Goal: Complete application form

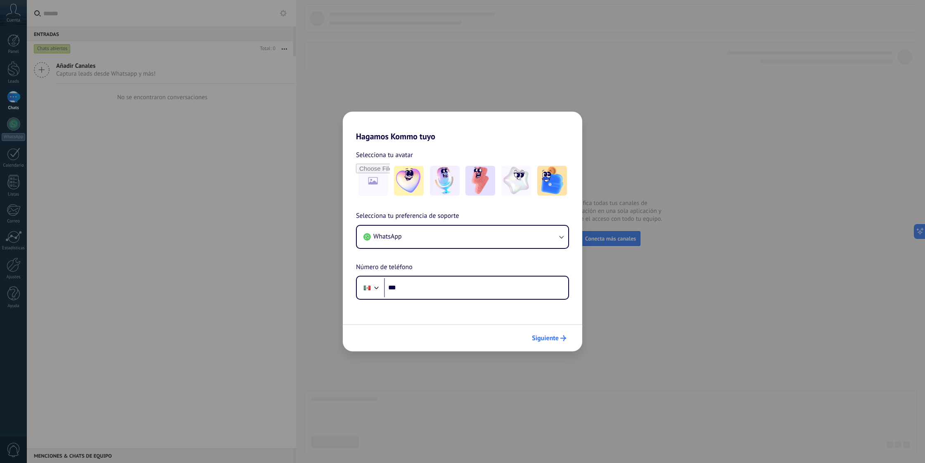
click at [542, 343] on button "Siguiente" at bounding box center [549, 338] width 42 height 14
click at [548, 340] on span "Siguiente" at bounding box center [545, 338] width 27 height 6
drag, startPoint x: 283, startPoint y: 86, endPoint x: 254, endPoint y: 88, distance: 29.0
click at [283, 86] on div "Hagamos Kommo tuyo Selecciona tu avatar Selecciona tu preferencia de soporte Wh…" at bounding box center [462, 231] width 925 height 463
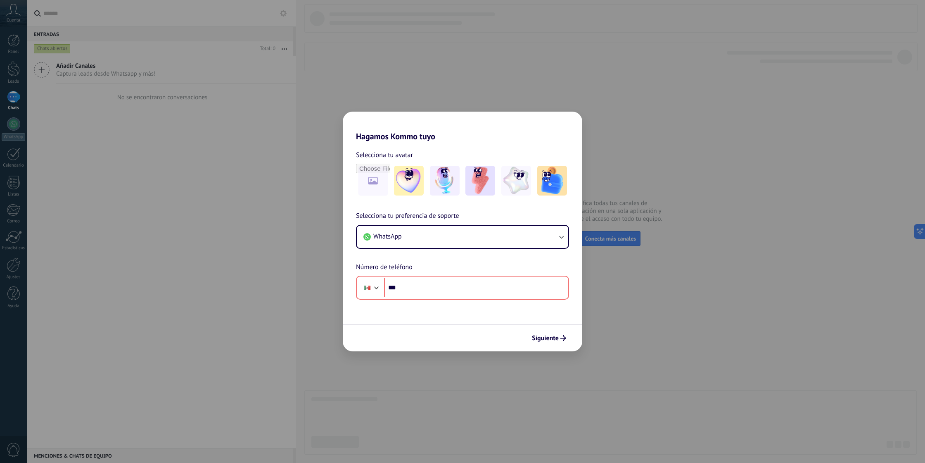
click at [269, 121] on div "Hagamos Kommo tuyo Selecciona tu avatar Selecciona tu preferencia de soporte Wh…" at bounding box center [462, 231] width 925 height 463
click at [257, 62] on div "Hagamos Kommo tuyo Selecciona tu avatar Selecciona tu preferencia de soporte Wh…" at bounding box center [462, 231] width 925 height 463
drag, startPoint x: 360, startPoint y: 46, endPoint x: 407, endPoint y: 71, distance: 53.2
click at [360, 46] on div "Hagamos Kommo tuyo Selecciona tu avatar Selecciona tu preferencia de soporte Wh…" at bounding box center [462, 231] width 925 height 463
click at [198, 171] on div "Hagamos Kommo tuyo Selecciona tu avatar Selecciona tu preferencia de soporte Wh…" at bounding box center [462, 231] width 925 height 463
